Goal: Task Accomplishment & Management: Use online tool/utility

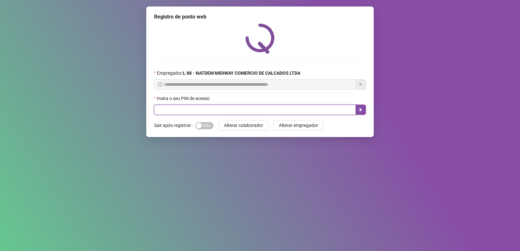
click at [205, 111] on input "text" at bounding box center [255, 110] width 202 height 10
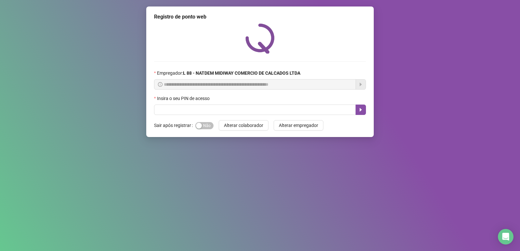
click at [207, 122] on div "Sim Não" at bounding box center [204, 125] width 18 height 7
click at [209, 128] on span "Sim Não" at bounding box center [204, 125] width 18 height 7
click at [214, 109] on input "text" at bounding box center [255, 110] width 202 height 10
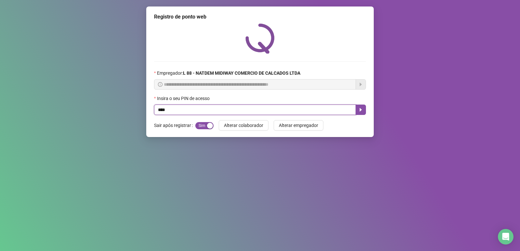
type input "*****"
click at [364, 111] on button "button" at bounding box center [361, 110] width 10 height 10
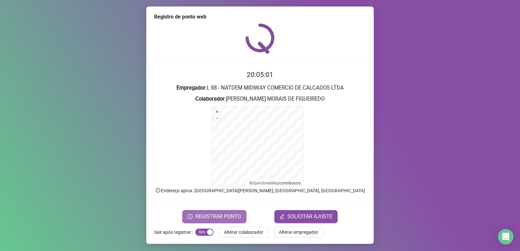
click at [193, 221] on button "REGISTRAR PONTO" at bounding box center [214, 216] width 64 height 13
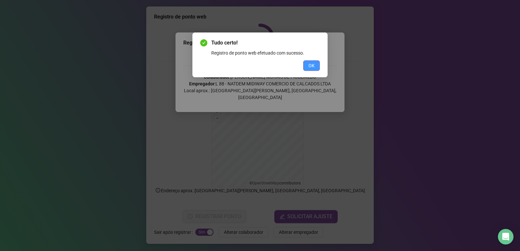
click at [312, 62] on button "OK" at bounding box center [311, 65] width 17 height 10
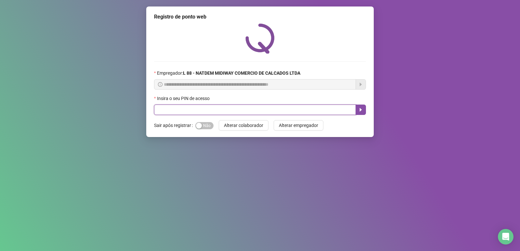
click at [215, 107] on input "text" at bounding box center [255, 110] width 202 height 10
type input "*****"
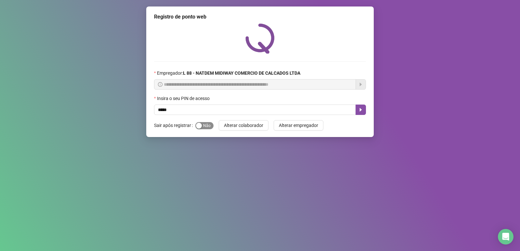
click at [208, 126] on span "Sim Não" at bounding box center [204, 125] width 18 height 7
click at [363, 108] on icon "caret-right" at bounding box center [360, 109] width 5 height 5
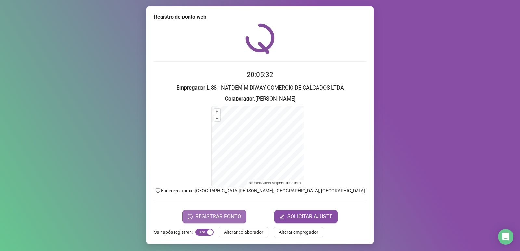
click at [229, 216] on span "REGISTRAR PONTO" at bounding box center [218, 217] width 46 height 8
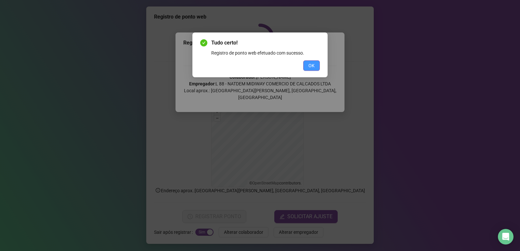
click at [314, 65] on span "OK" at bounding box center [312, 65] width 6 height 7
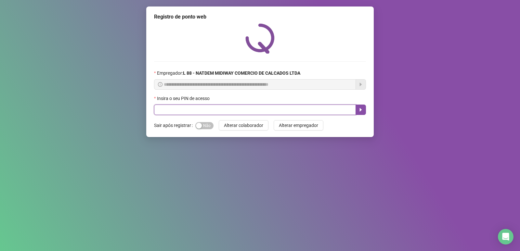
click at [212, 110] on input "text" at bounding box center [255, 110] width 202 height 10
type input "*****"
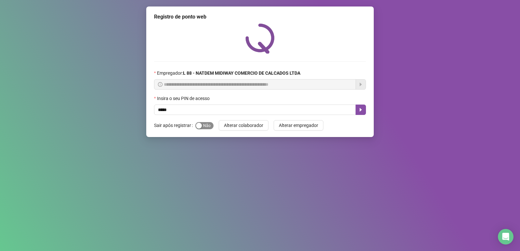
click at [207, 127] on span "Sim Não" at bounding box center [204, 125] width 18 height 7
click at [362, 110] on icon "caret-right" at bounding box center [361, 110] width 2 height 4
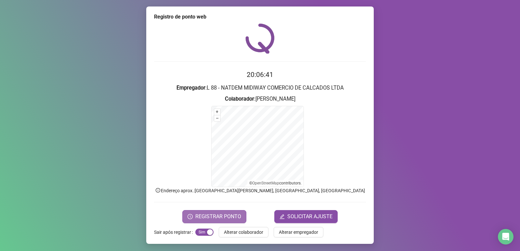
click at [227, 216] on span "REGISTRAR PONTO" at bounding box center [218, 217] width 46 height 8
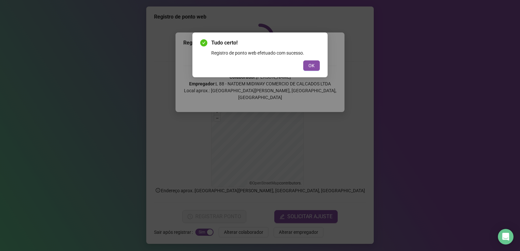
click at [312, 60] on div "Tudo certo! Registro de ponto web efetuado com sucesso. OK" at bounding box center [260, 55] width 120 height 32
click at [312, 65] on span "OK" at bounding box center [312, 65] width 6 height 7
